Goal: Task Accomplishment & Management: Use online tool/utility

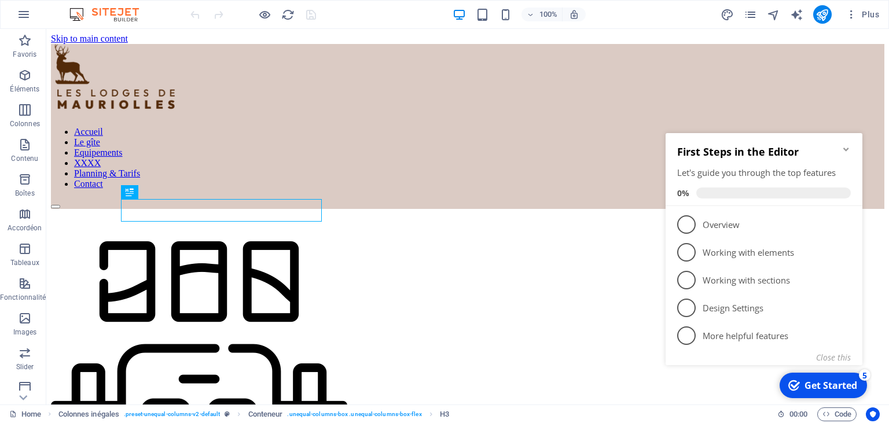
click at [846, 152] on icon "Minimize checklist" at bounding box center [846, 149] width 9 height 9
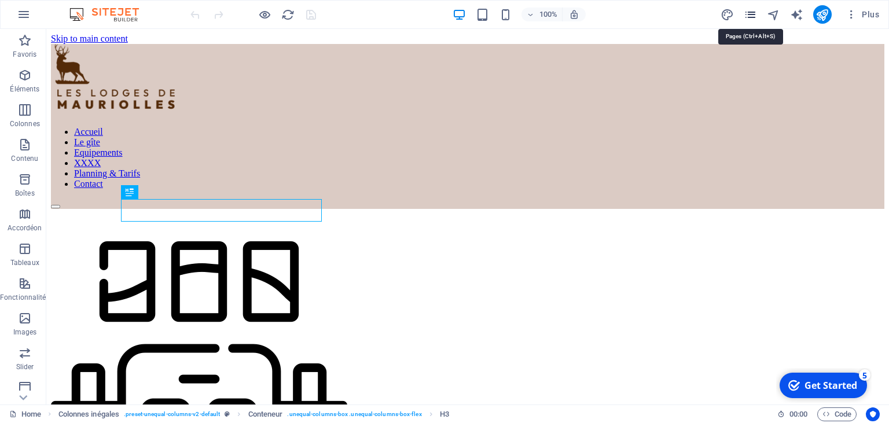
click at [0, 0] on icon "pages" at bounding box center [0, 0] width 0 height 0
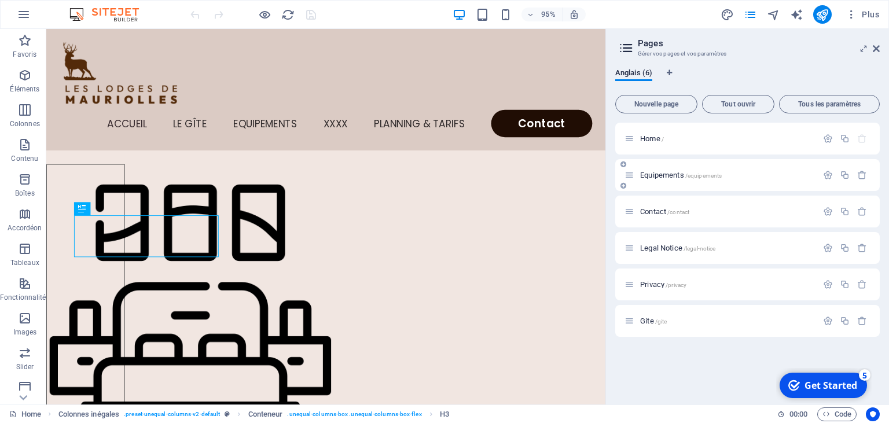
click at [0, 0] on div "Equipements /equipements" at bounding box center [0, 0] width 0 height 0
click at [662, 175] on span "Equipements /equipements" at bounding box center [681, 175] width 82 height 9
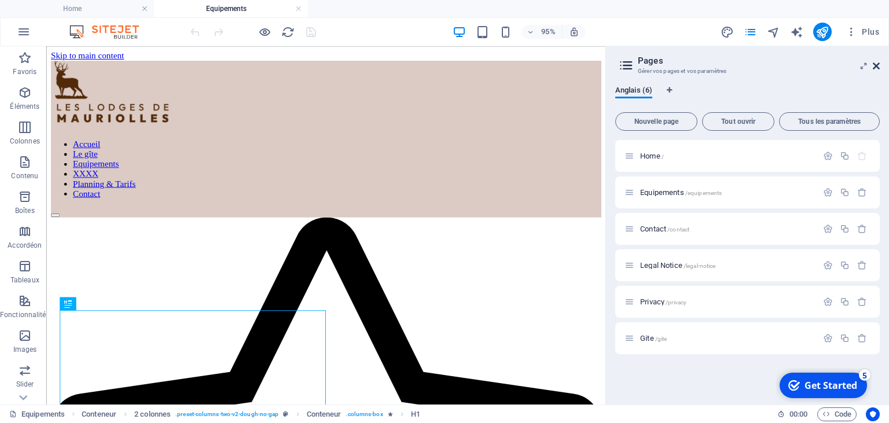
click at [0, 0] on icon at bounding box center [0, 0] width 0 height 0
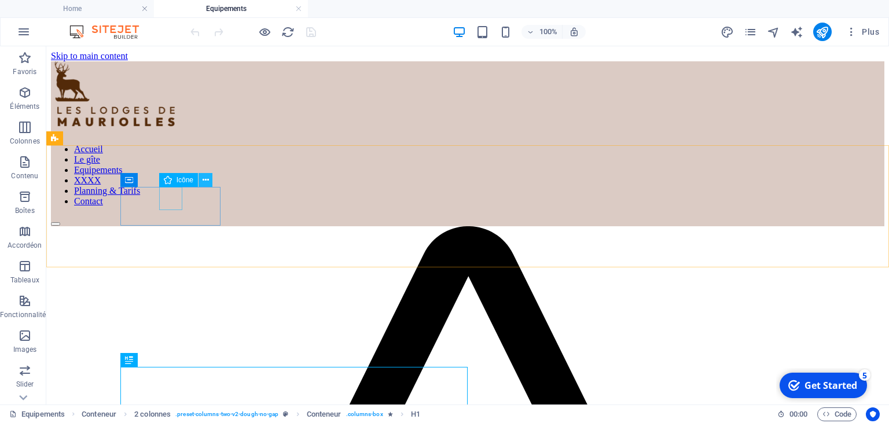
click at [203, 182] on icon at bounding box center [206, 180] width 6 height 12
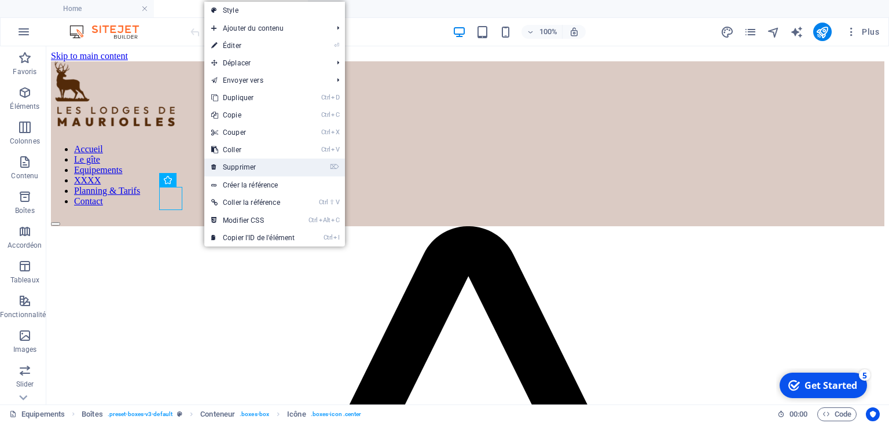
click at [229, 166] on link "⌦ Supprimer" at bounding box center [252, 167] width 97 height 17
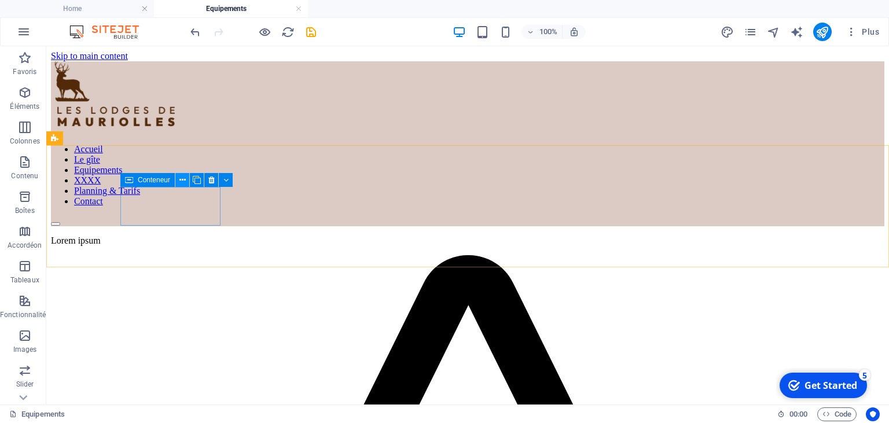
click at [180, 181] on icon at bounding box center [182, 180] width 6 height 12
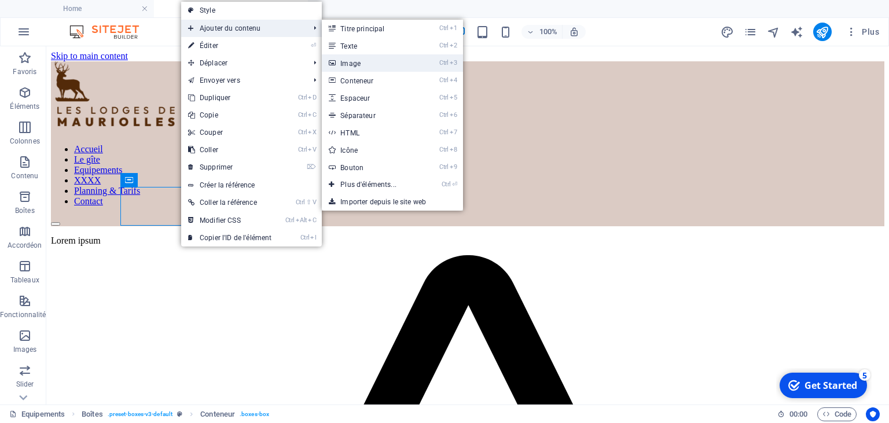
click at [341, 58] on link "Ctrl 3 Image" at bounding box center [371, 62] width 98 height 17
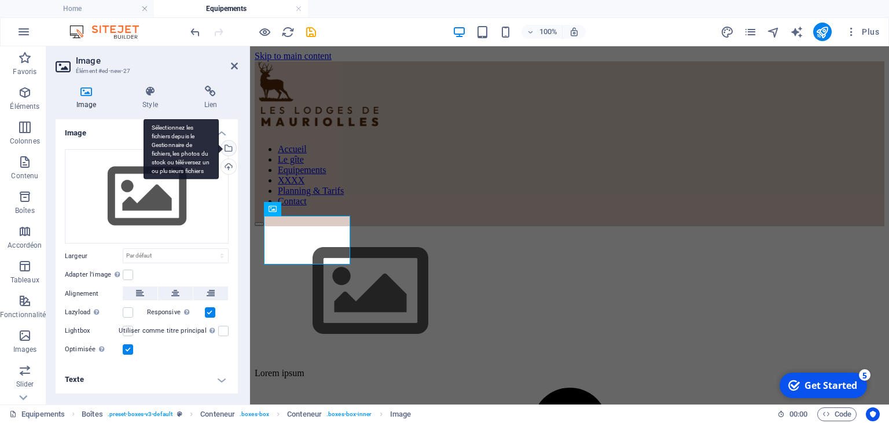
click at [232, 149] on div "Sélectionnez les fichiers depuis le Gestionnaire de fichiers, les photos du sto…" at bounding box center [227, 149] width 17 height 17
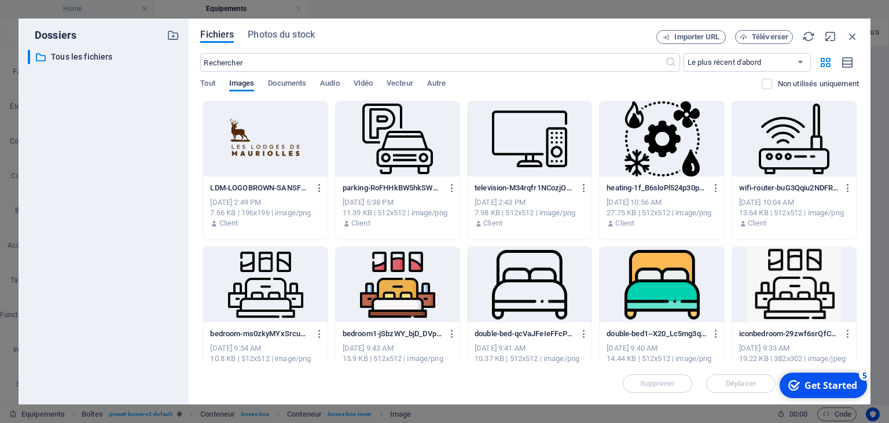
click at [422, 154] on div at bounding box center [398, 138] width 124 height 75
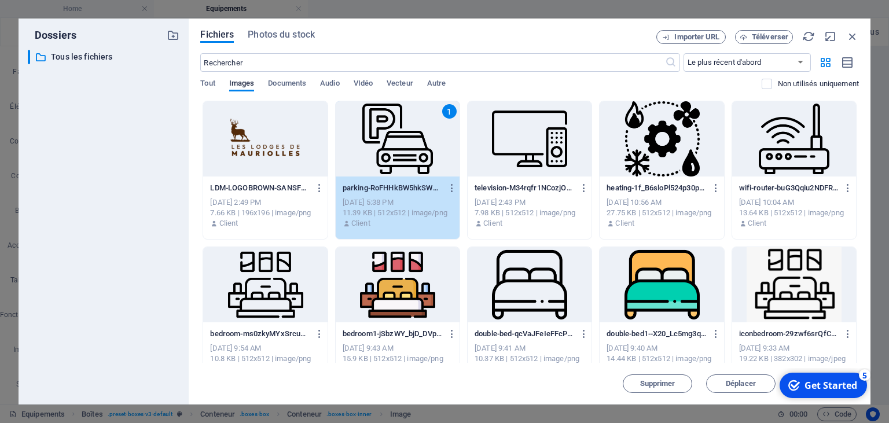
click at [422, 154] on div "1" at bounding box center [398, 138] width 124 height 75
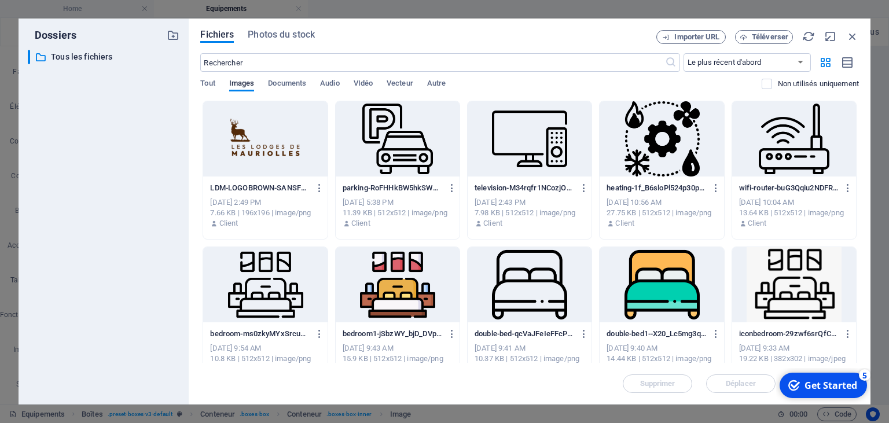
click at [422, 154] on div at bounding box center [398, 138] width 124 height 75
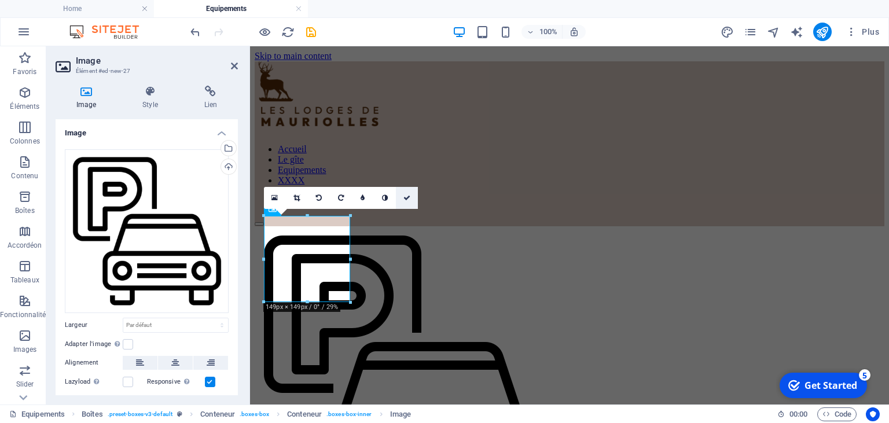
click at [409, 197] on icon at bounding box center [406, 197] width 7 height 7
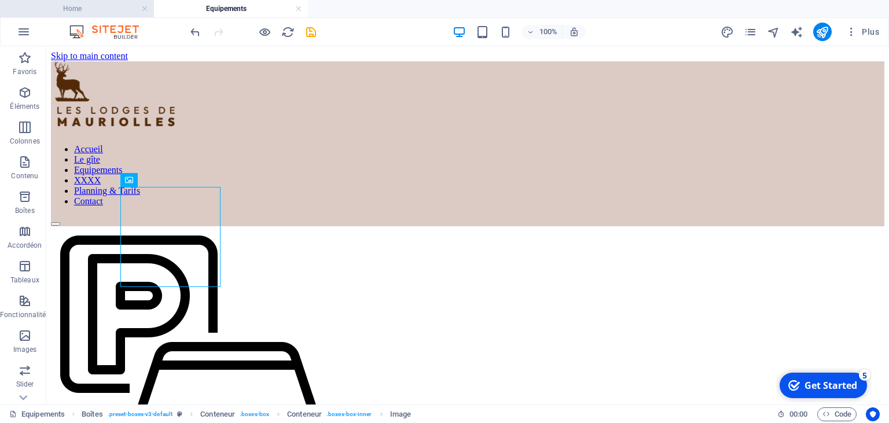
click at [114, 9] on h4 "Home" at bounding box center [77, 8] width 154 height 13
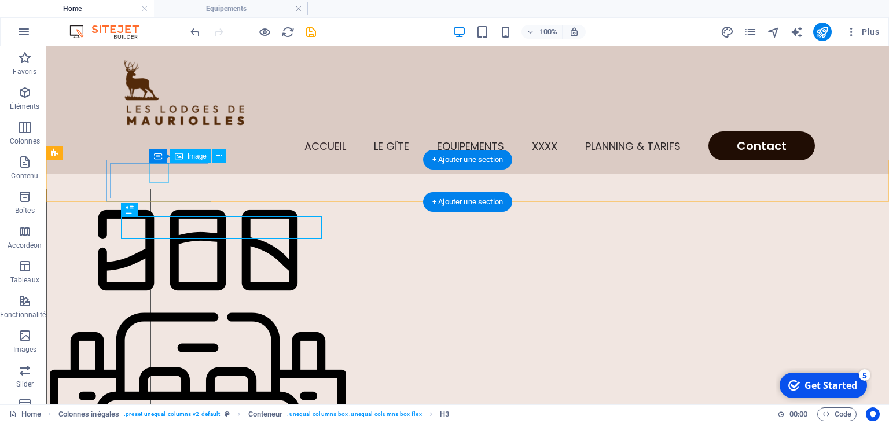
click at [148, 192] on figure at bounding box center [99, 340] width 98 height 296
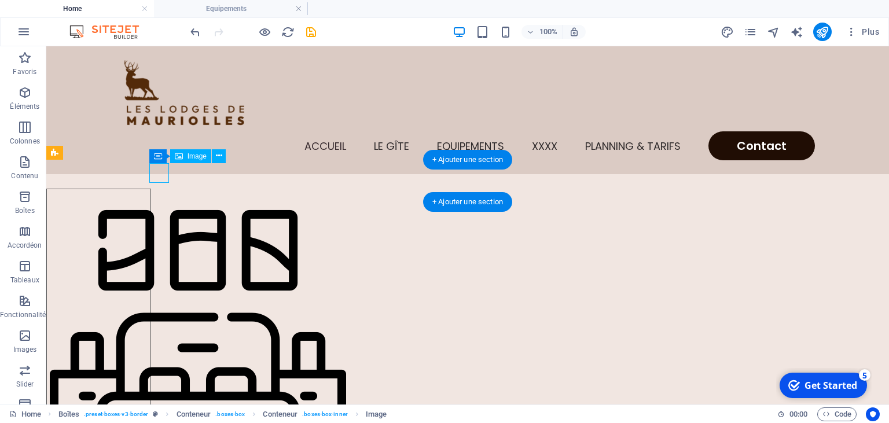
click at [148, 192] on figure at bounding box center [99, 340] width 98 height 296
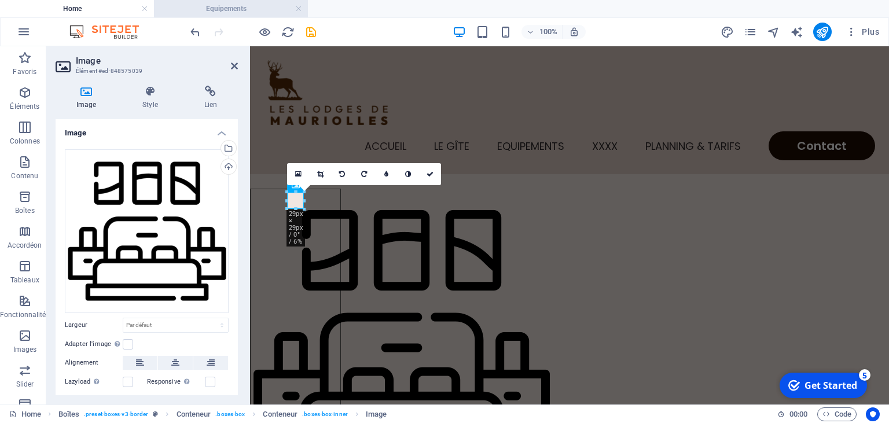
click at [238, 5] on h4 "Equipements" at bounding box center [231, 8] width 154 height 13
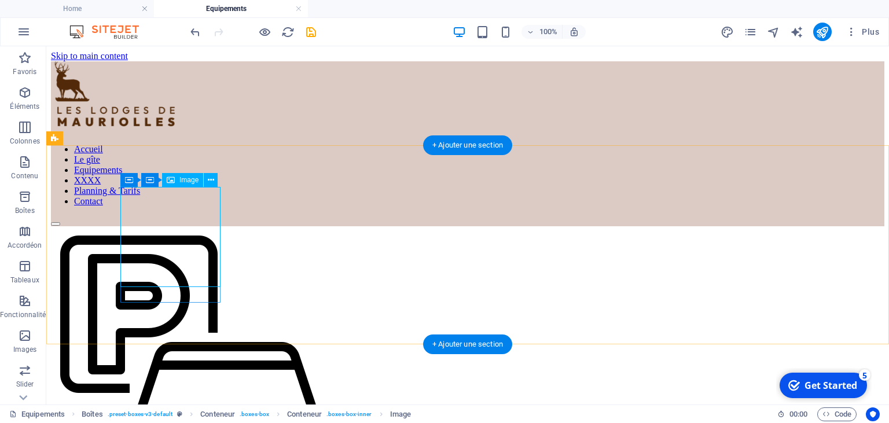
click at [177, 226] on figure at bounding box center [467, 375] width 833 height 299
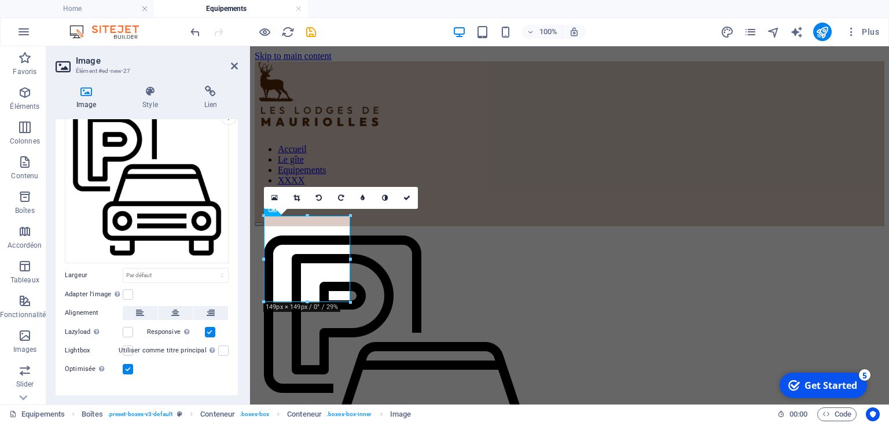
scroll to position [67, 0]
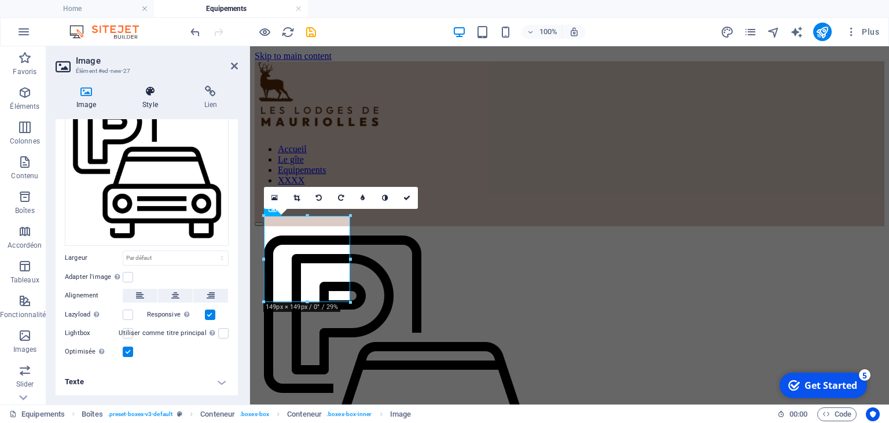
click at [148, 92] on icon at bounding box center [150, 92] width 57 height 12
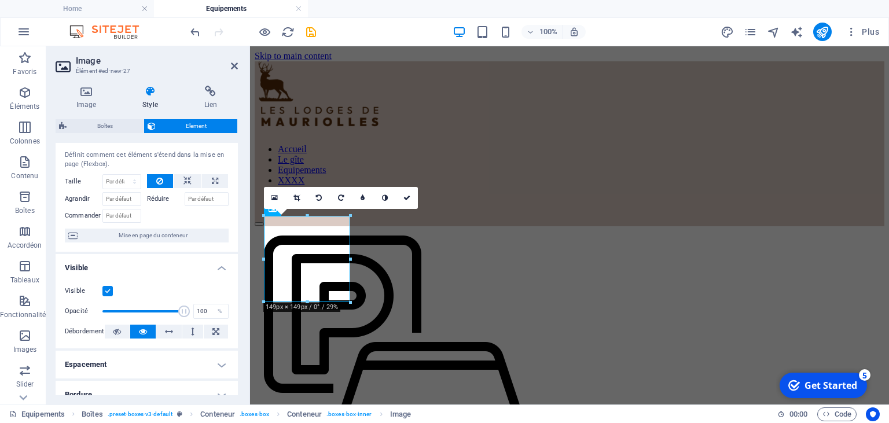
scroll to position [0, 0]
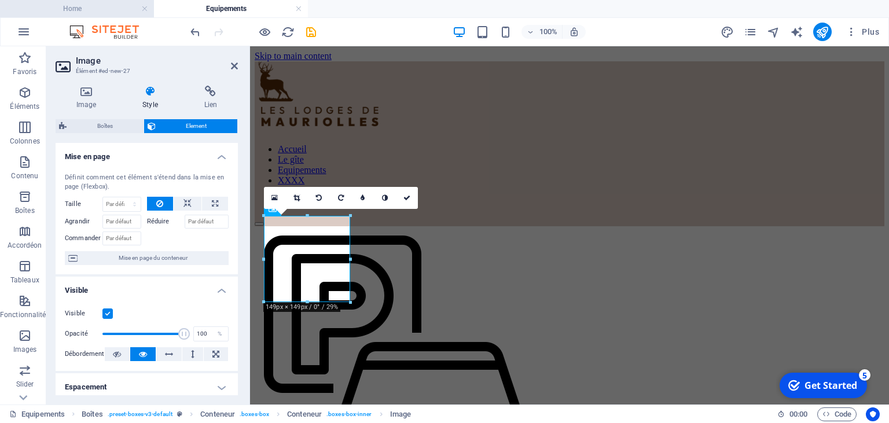
click at [97, 14] on h4 "Home" at bounding box center [77, 8] width 154 height 13
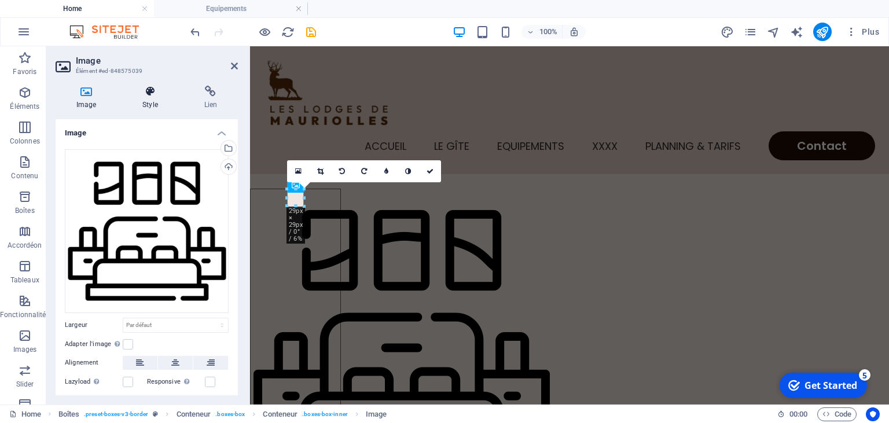
click at [149, 98] on h4 "Style" at bounding box center [152, 98] width 61 height 24
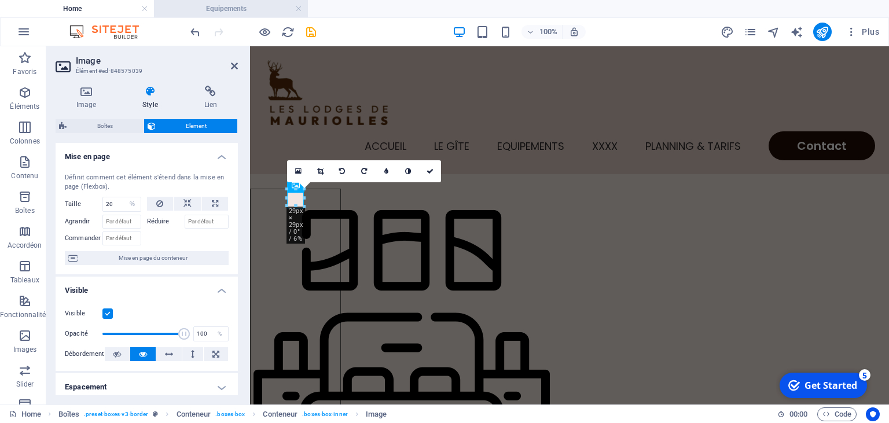
click at [212, 6] on h4 "Equipements" at bounding box center [231, 8] width 154 height 13
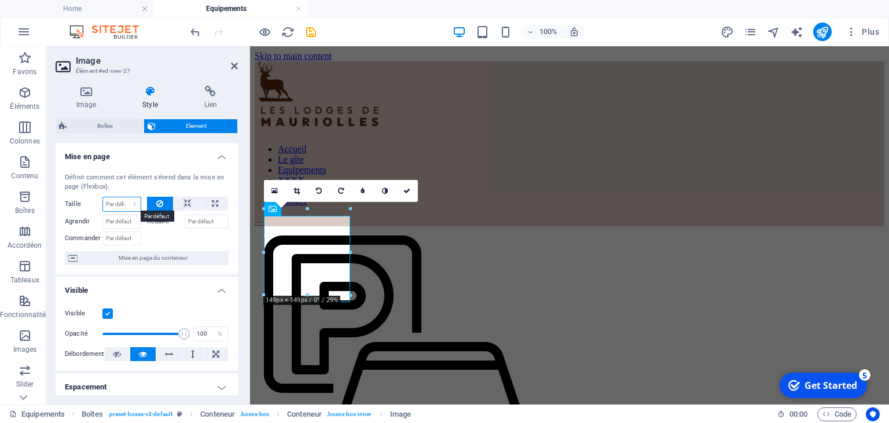
click at [103, 197] on select "Par défaut auto px % 1/1 1/2 1/3 1/4 1/5 1/6 1/7 1/8 1/9 1/10" at bounding box center [122, 204] width 38 height 14
select select "%"
click option "%" at bounding box center [0, 0] width 0 height 0
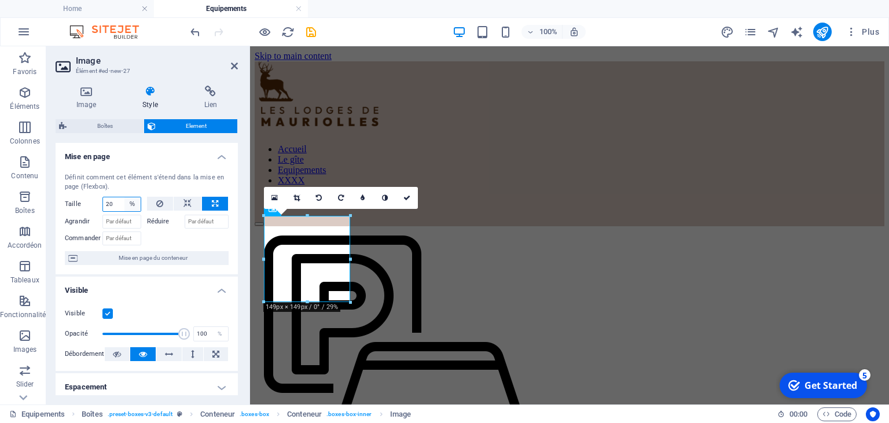
type input "20"
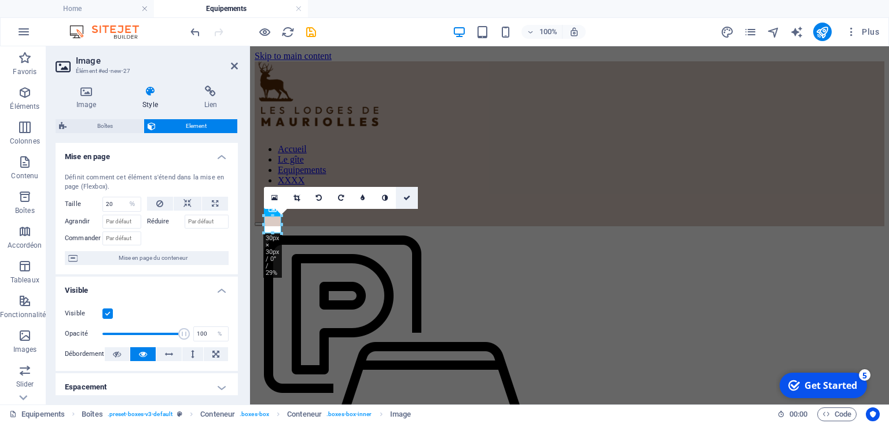
click at [406, 198] on icon at bounding box center [406, 197] width 7 height 7
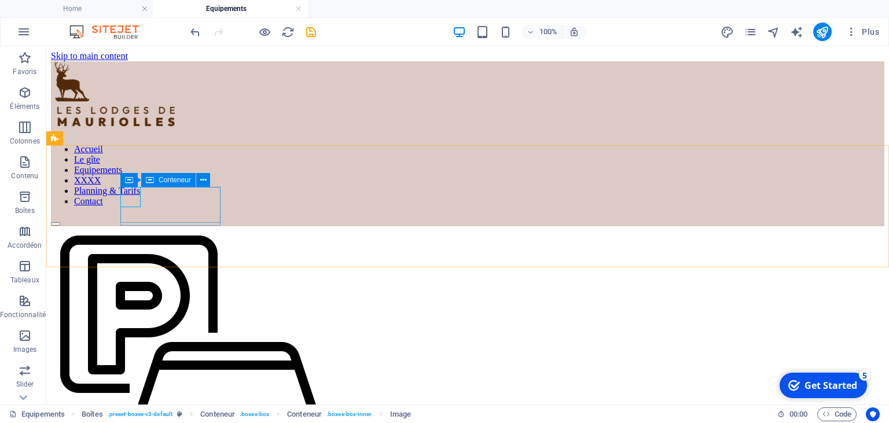
click at [181, 182] on span "Conteneur" at bounding box center [175, 180] width 32 height 7
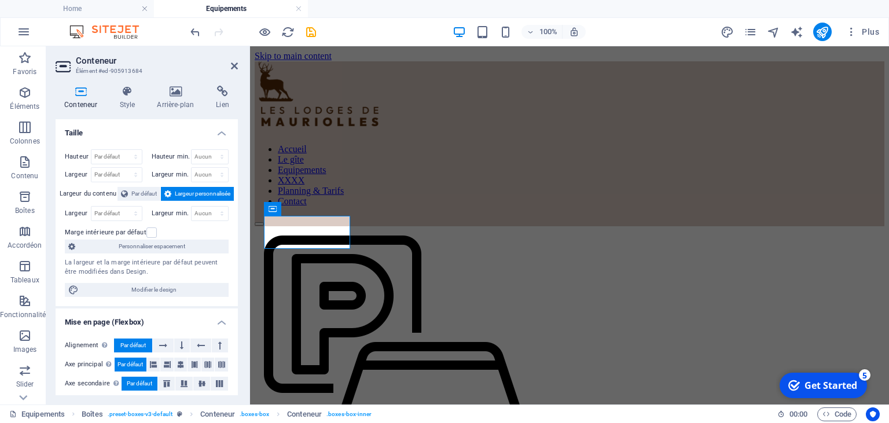
scroll to position [67, 0]
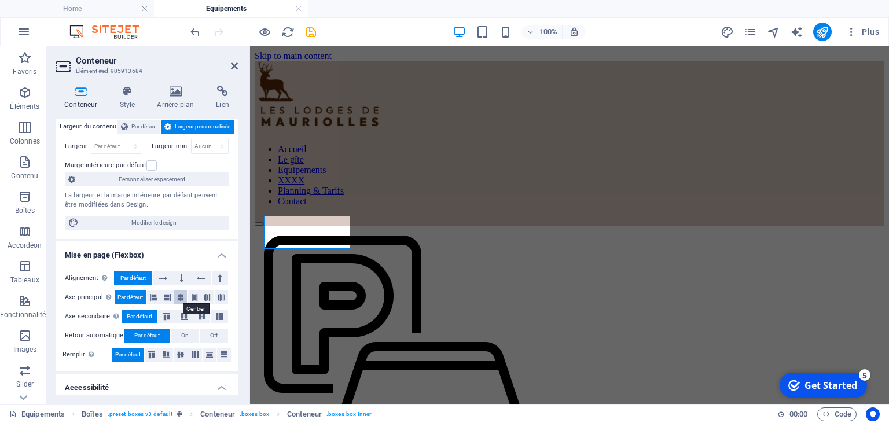
click at [179, 299] on icon at bounding box center [180, 298] width 7 height 14
click at [235, 67] on icon at bounding box center [234, 65] width 7 height 9
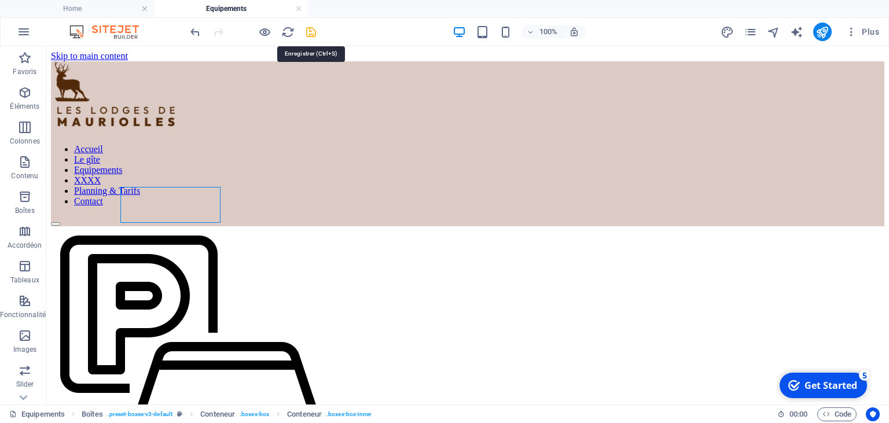
click at [311, 31] on icon "save" at bounding box center [310, 31] width 13 height 13
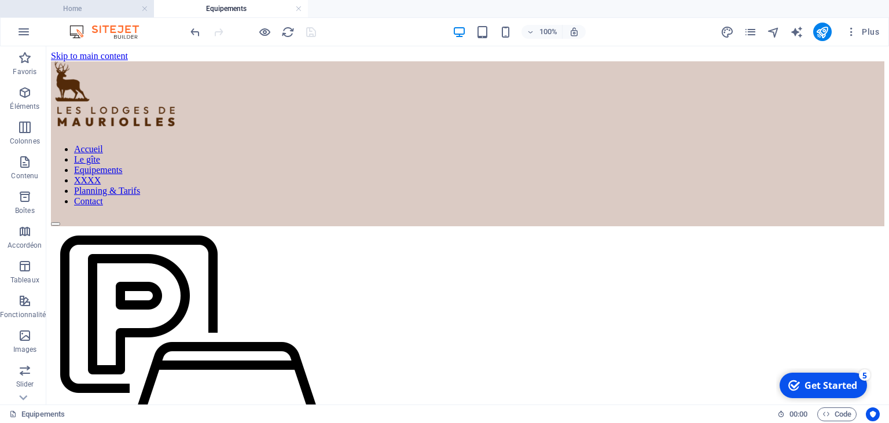
click at [107, 9] on h4 "Home" at bounding box center [77, 8] width 154 height 13
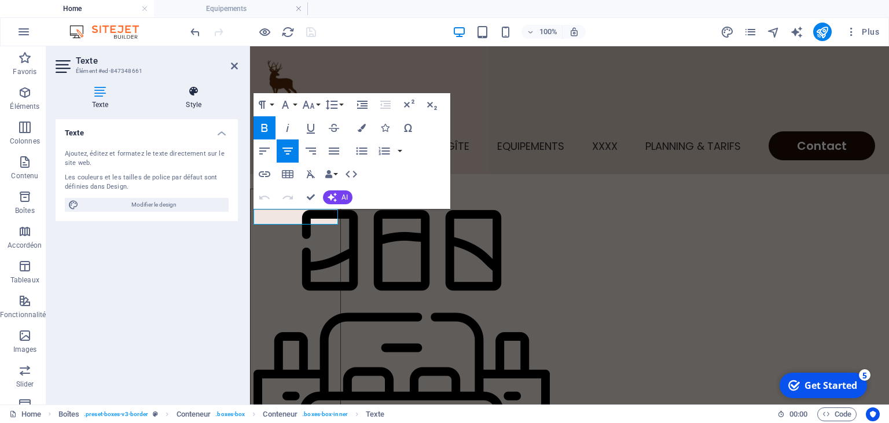
click at [197, 97] on icon at bounding box center [194, 92] width 89 height 12
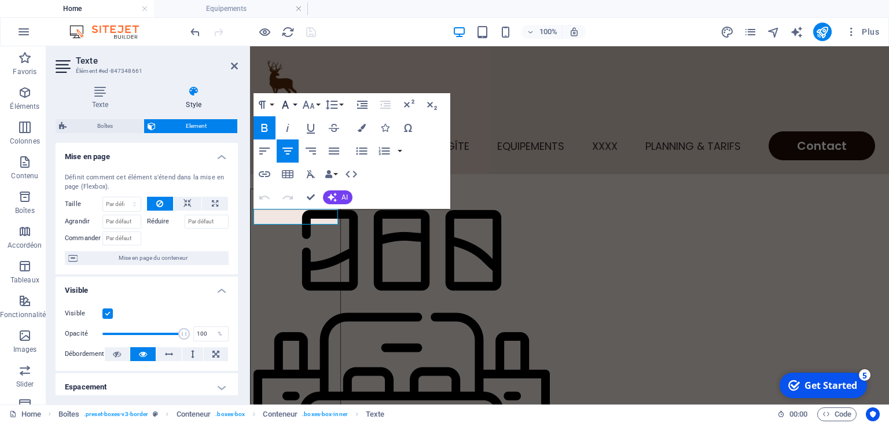
click at [292, 105] on button "Font Family" at bounding box center [288, 104] width 22 height 23
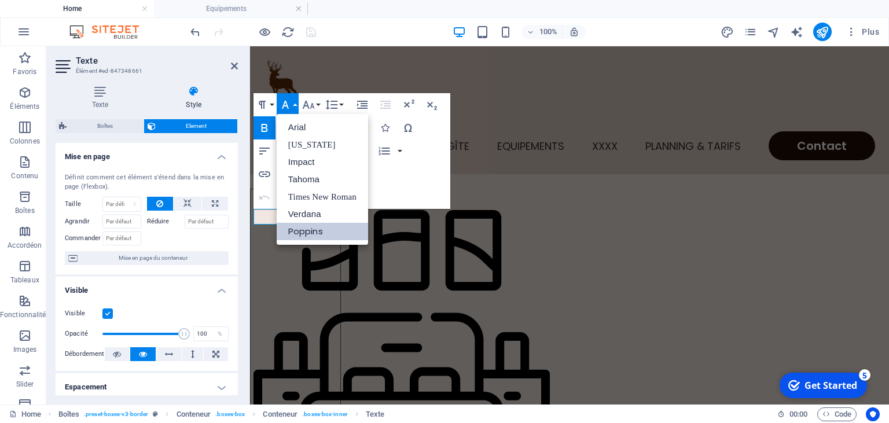
scroll to position [0, 0]
click at [292, 105] on button "Font Family" at bounding box center [288, 104] width 22 height 23
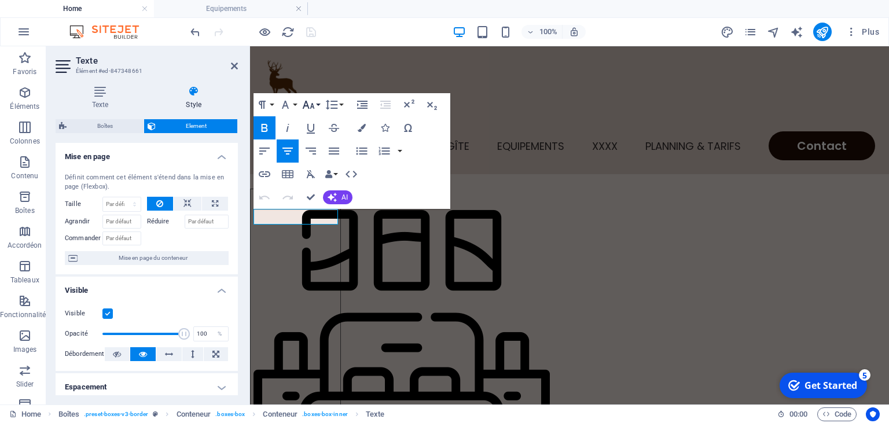
click at [318, 105] on button "Font Size" at bounding box center [311, 104] width 22 height 23
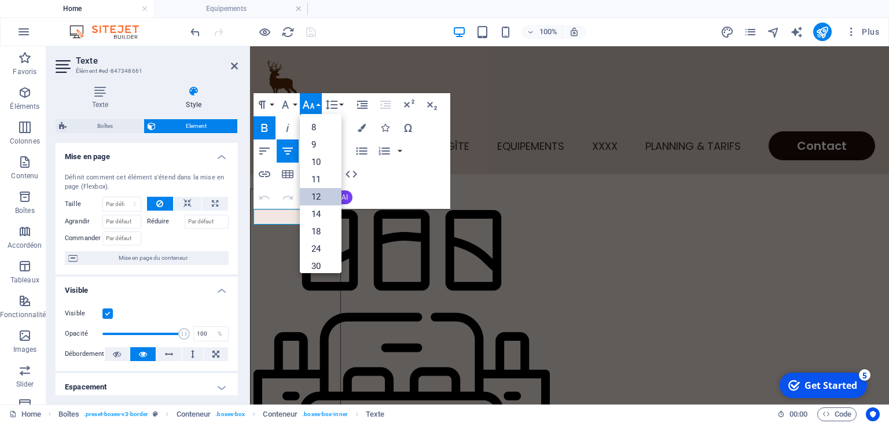
scroll to position [83, 0]
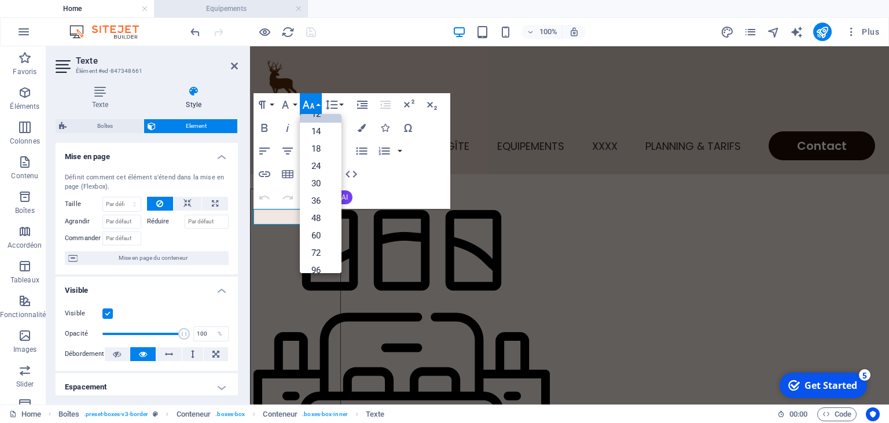
click at [232, 10] on h4 "Equipements" at bounding box center [231, 8] width 154 height 13
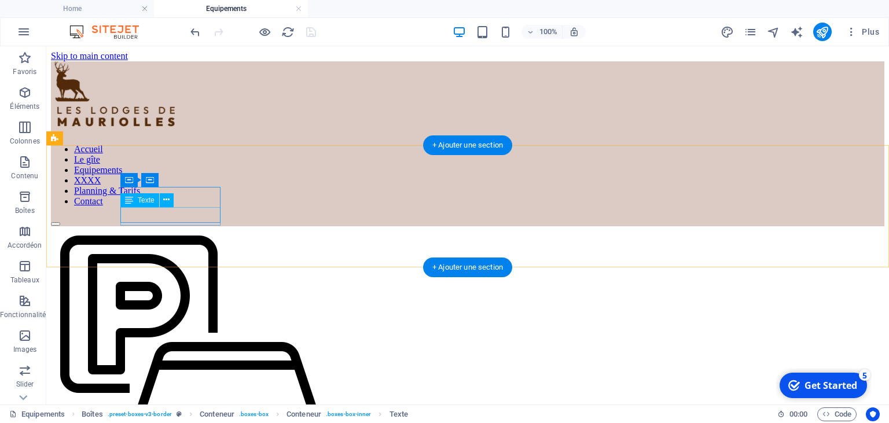
click at [179, 212] on div "H1 Conteneur 2 colonnes Conteneur Boîtes Référence Conteneur Icône Texte Conten…" at bounding box center [467, 225] width 843 height 358
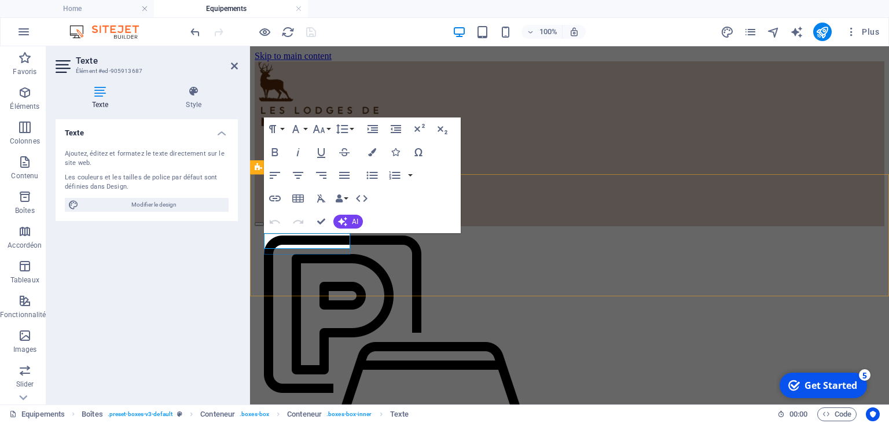
click at [305, 131] on button "Font Family" at bounding box center [298, 128] width 22 height 23
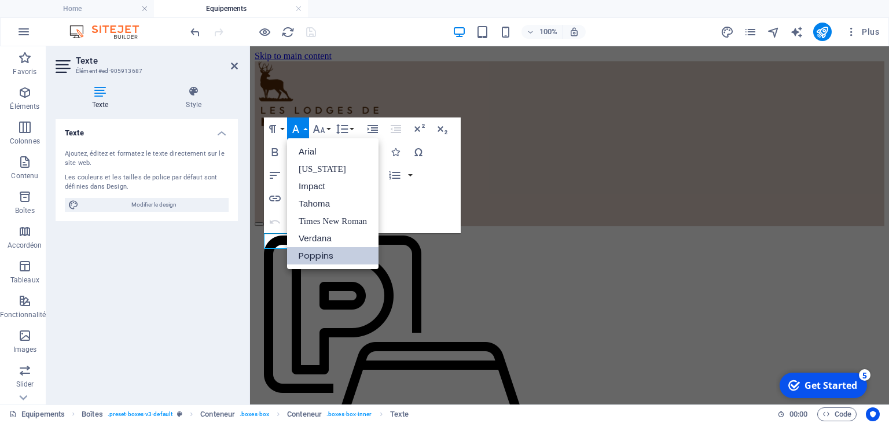
scroll to position [0, 0]
click at [328, 128] on button "Font Size" at bounding box center [321, 128] width 22 height 23
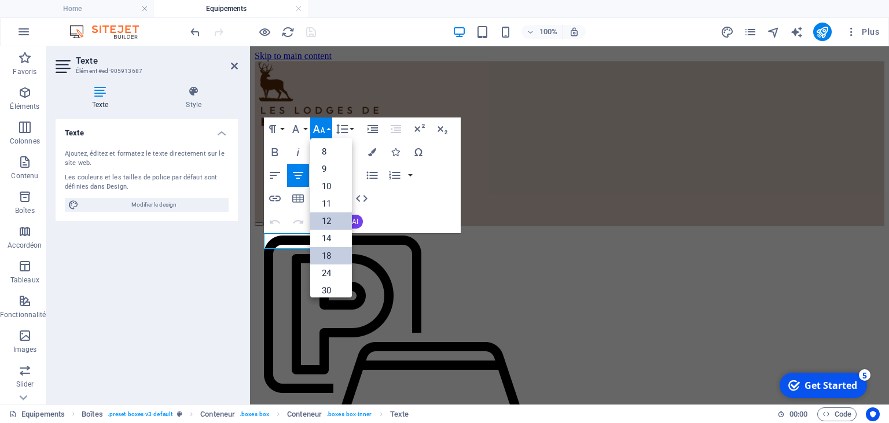
click at [332, 225] on link "12" at bounding box center [331, 220] width 42 height 17
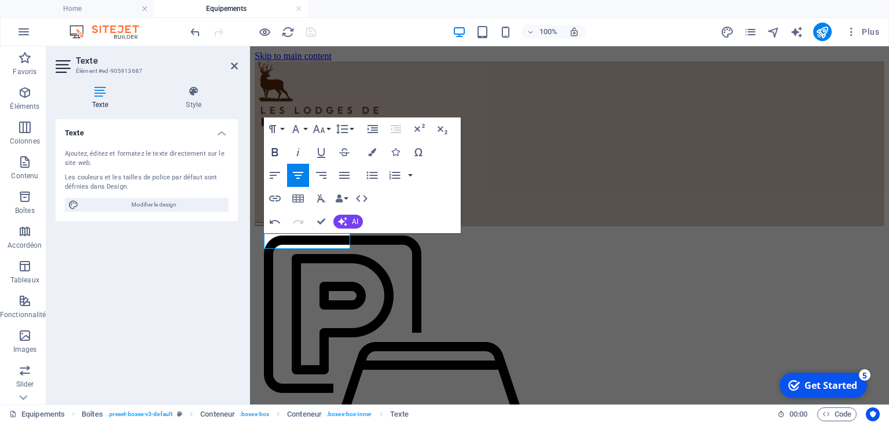
click at [278, 151] on icon "button" at bounding box center [275, 152] width 14 height 14
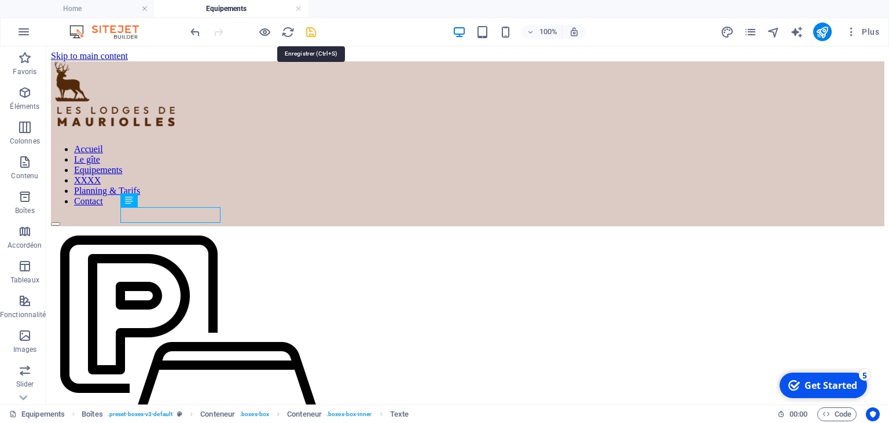
click at [309, 29] on icon "save" at bounding box center [310, 31] width 13 height 13
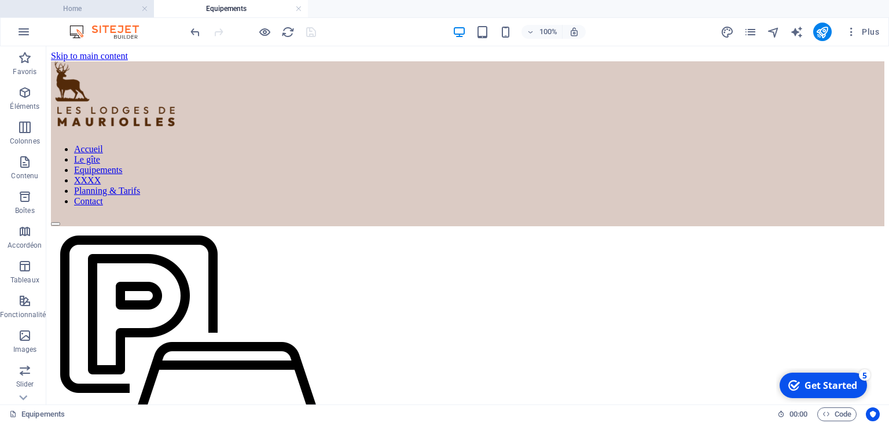
click at [117, 11] on h4 "Home" at bounding box center [77, 8] width 154 height 13
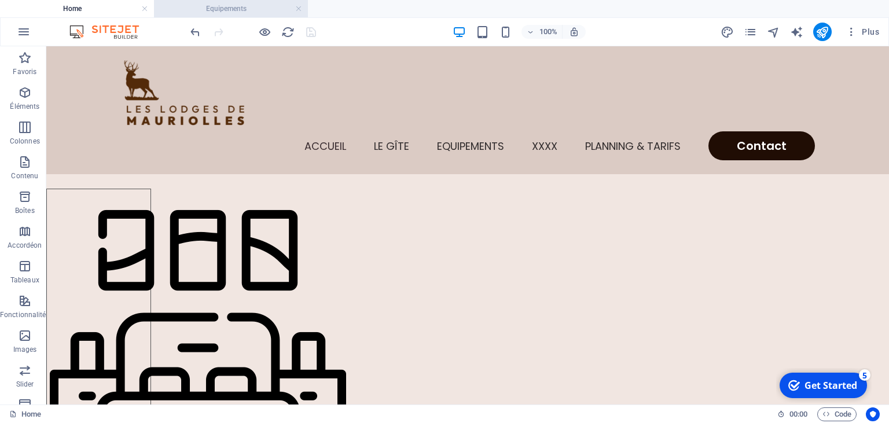
click at [200, 16] on li "Equipements" at bounding box center [231, 8] width 154 height 17
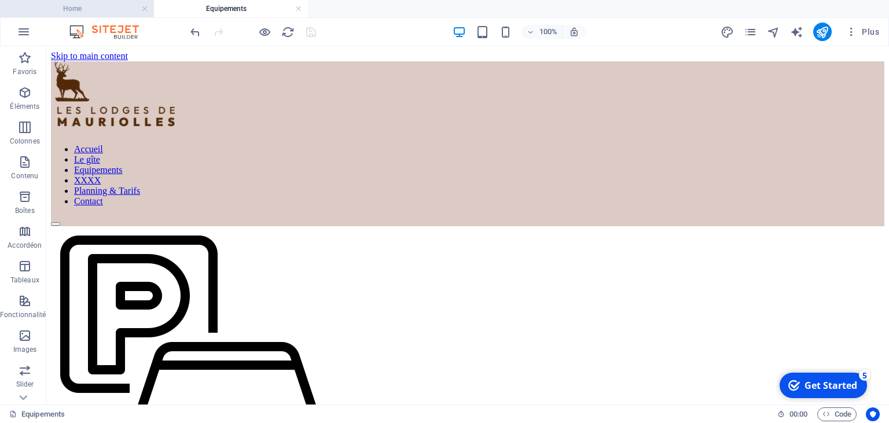
click at [126, 8] on h4 "Home" at bounding box center [77, 8] width 154 height 13
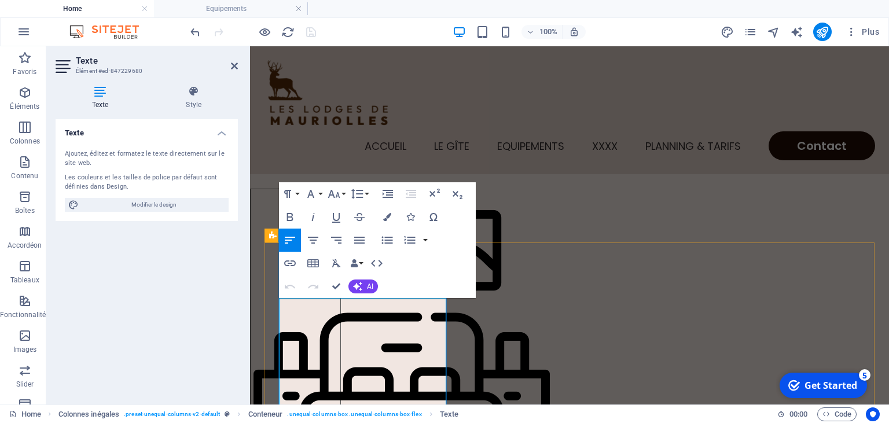
click at [321, 196] on button "Font Family" at bounding box center [313, 193] width 22 height 23
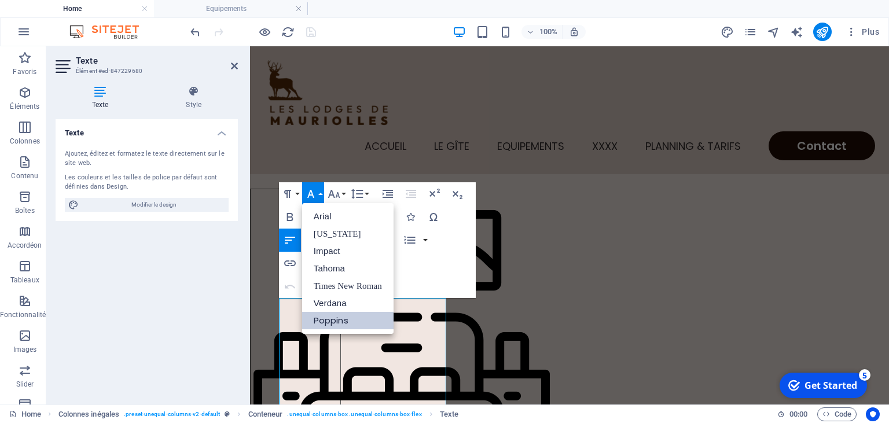
click at [462, 235] on div "Paragraph Format Normal Heading 1 Heading 2 Heading 3 Heading 4 Heading 5 Headi…" at bounding box center [377, 240] width 197 height 116
click at [234, 64] on icon at bounding box center [234, 65] width 7 height 9
